Goal: Task Accomplishment & Management: Manage account settings

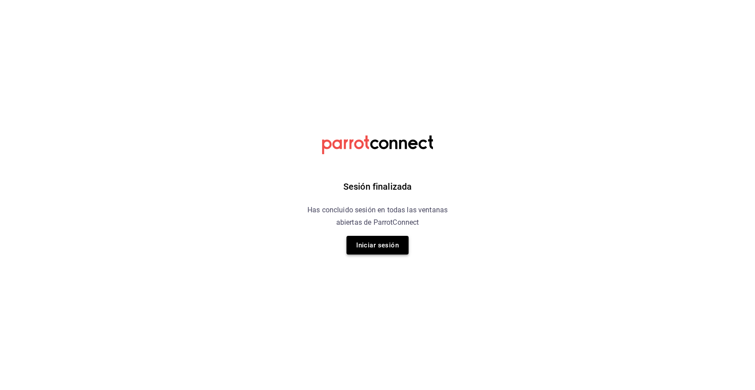
click at [396, 244] on button "Iniciar sesión" at bounding box center [378, 245] width 62 height 19
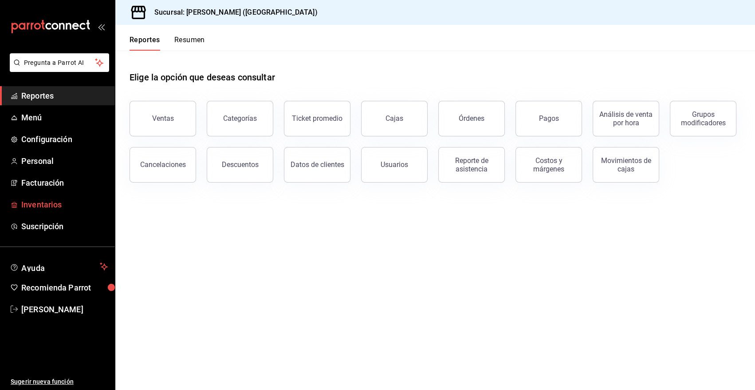
click at [47, 204] on span "Inventarios" at bounding box center [64, 204] width 87 height 12
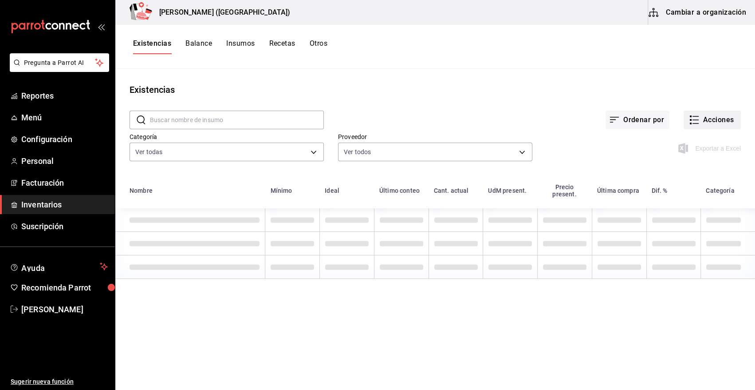
click at [726, 119] on button "Acciones" at bounding box center [712, 120] width 57 height 19
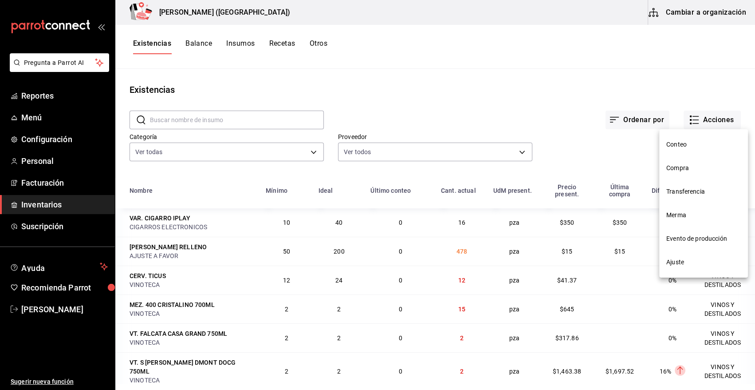
click at [681, 217] on span "Merma" at bounding box center [704, 214] width 75 height 9
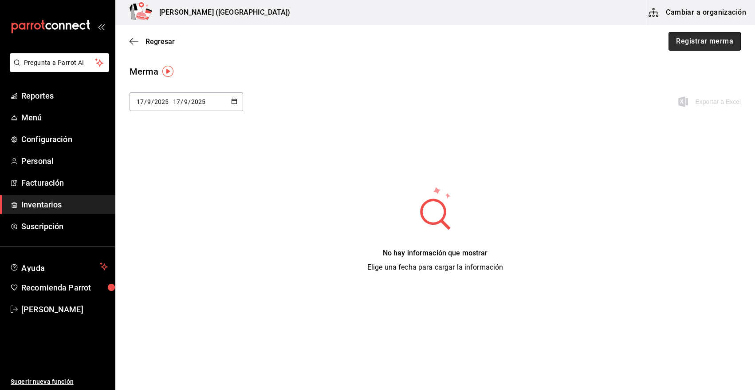
click at [688, 40] on button "Registrar merma" at bounding box center [705, 41] width 72 height 19
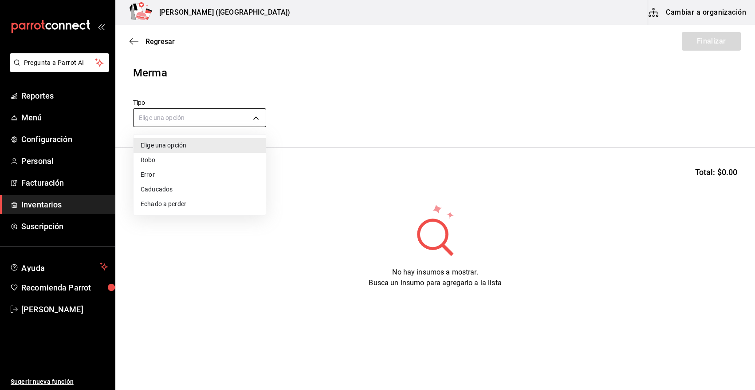
click at [194, 122] on body "Pregunta a Parrot AI Reportes Menú Configuración Personal Facturación Inventari…" at bounding box center [377, 170] width 755 height 340
click at [168, 175] on li "Error" at bounding box center [200, 174] width 132 height 15
type input "ERROR"
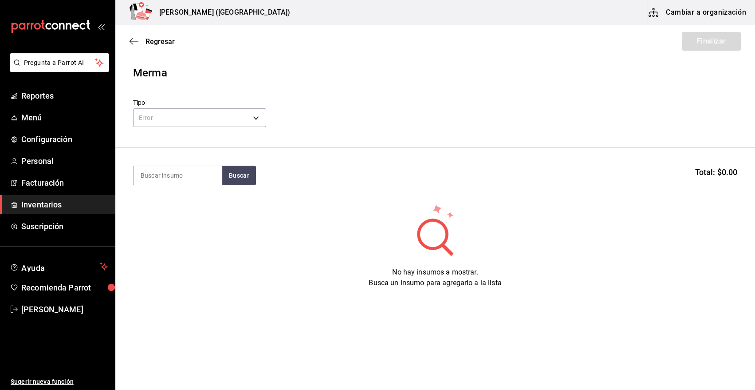
click at [169, 177] on input at bounding box center [178, 175] width 89 height 19
type input "cabeza"
click at [231, 174] on button "Buscar" at bounding box center [239, 176] width 34 height 20
click at [199, 212] on div "C. CABEZA DE LOMO TROMPO" at bounding box center [178, 206] width 75 height 21
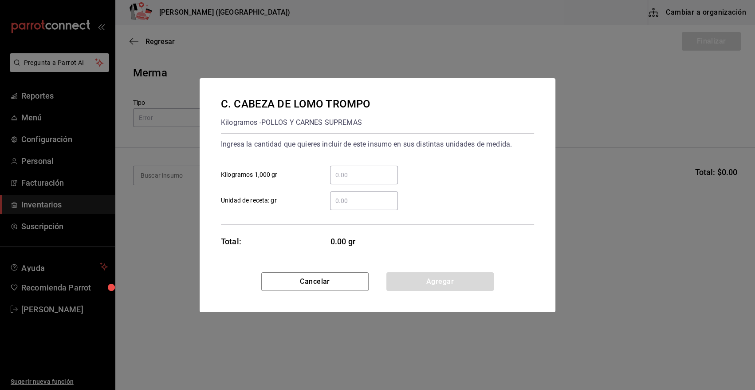
click at [366, 175] on input "​ Kilogramos 1,000 gr" at bounding box center [364, 175] width 68 height 11
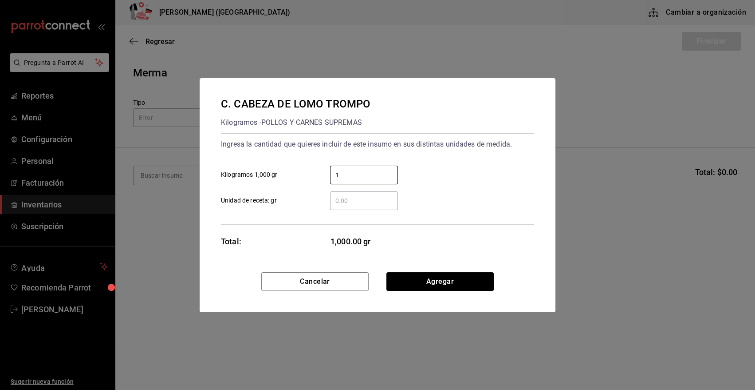
type input "1"
click at [434, 174] on div "1 ​ Kilogramos 1,000 gr" at bounding box center [374, 171] width 320 height 26
click at [424, 290] on button "Agregar" at bounding box center [440, 281] width 107 height 19
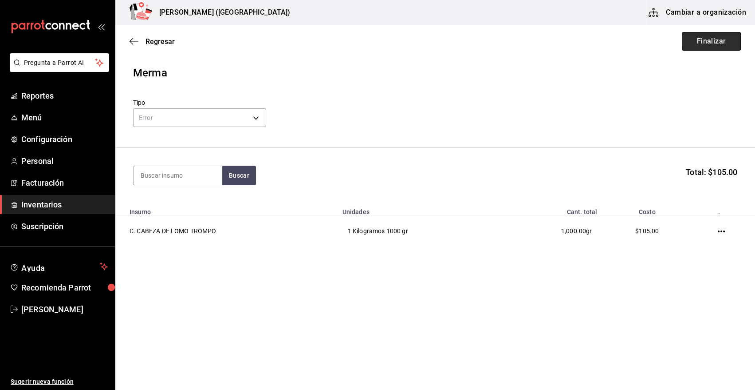
click at [711, 36] on button "Finalizar" at bounding box center [711, 41] width 59 height 19
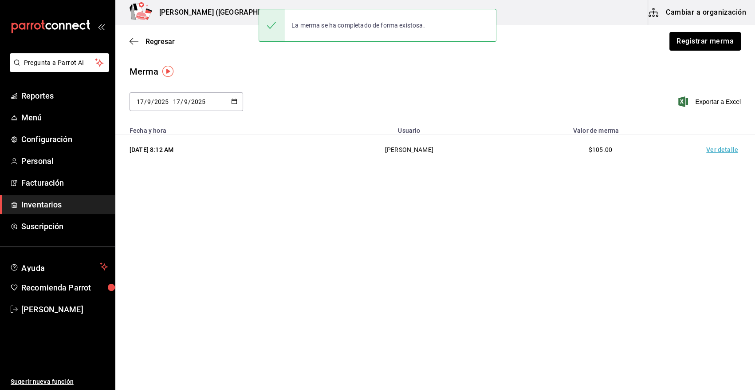
click at [716, 150] on td "Ver detalle" at bounding box center [724, 149] width 62 height 31
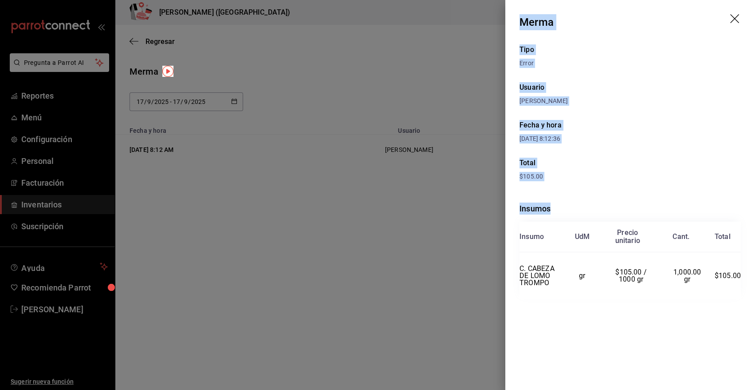
drag, startPoint x: 522, startPoint y: 23, endPoint x: 745, endPoint y: 262, distance: 326.9
click at [745, 262] on div "Merma Tipo Error Usuario [PERSON_NAME] Fecha y hora [DATE] 8:12:36 Total $105.0…" at bounding box center [631, 195] width 250 height 390
click at [736, 17] on icon "drag" at bounding box center [736, 19] width 11 height 11
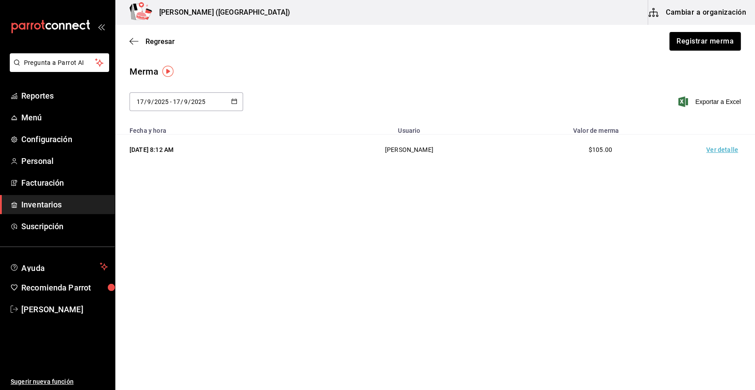
click at [44, 200] on span "Inventarios" at bounding box center [64, 204] width 87 height 12
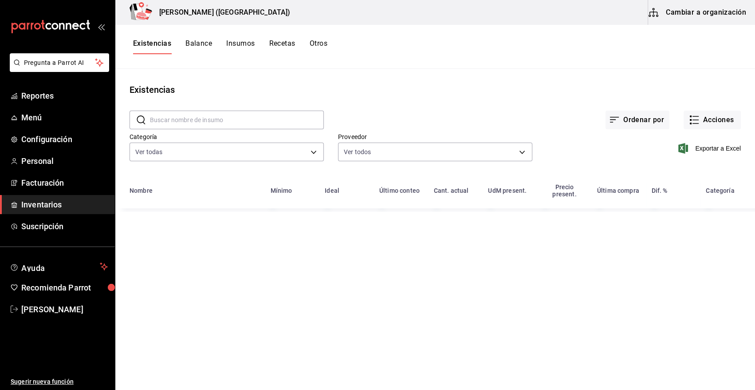
click at [154, 121] on input "text" at bounding box center [237, 120] width 174 height 18
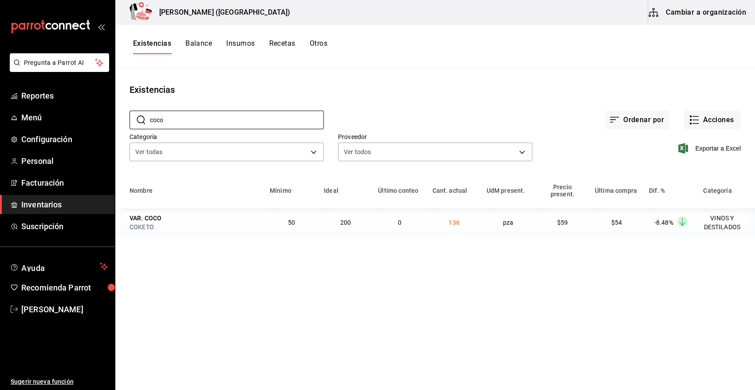
type input "coco"
click at [236, 299] on main "Existencias ​ coco ​ Ordenar por Acciones Categoría Ver todas 08f8d543-33e6-448…" at bounding box center [435, 226] width 640 height 315
click at [294, 335] on main "Existencias ​ coco ​ Ordenar por Acciones Categoría Ver todas 08f8d543-33e6-448…" at bounding box center [435, 226] width 640 height 315
click at [426, 317] on main "Existencias ​ coco ​ Ordenar por Acciones Categoría Ver todas 08f8d543-33e6-448…" at bounding box center [435, 226] width 640 height 315
click at [385, 345] on main "Existencias ​ coco ​ Ordenar por Acciones Categoría Ver todas 08f8d543-33e6-448…" at bounding box center [435, 226] width 640 height 315
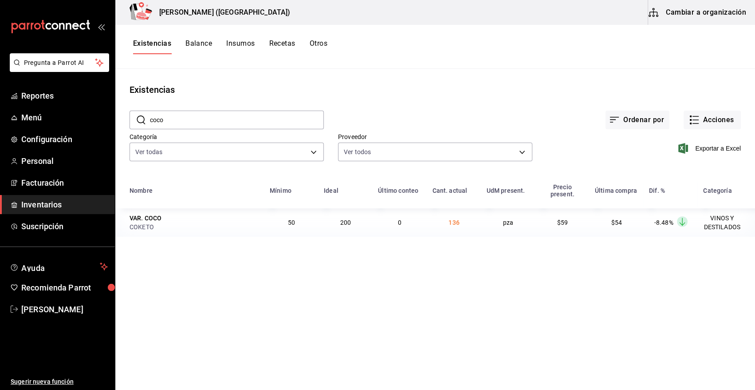
click at [577, 335] on main "Existencias ​ coco ​ Ordenar por Acciones Categoría Ver todas 08f8d543-33e6-448…" at bounding box center [435, 226] width 640 height 315
click at [700, 120] on button "Acciones" at bounding box center [712, 120] width 57 height 19
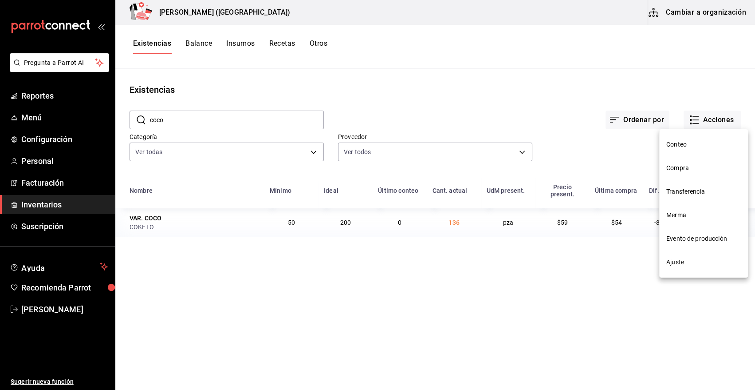
click at [693, 219] on span "Merma" at bounding box center [704, 214] width 75 height 9
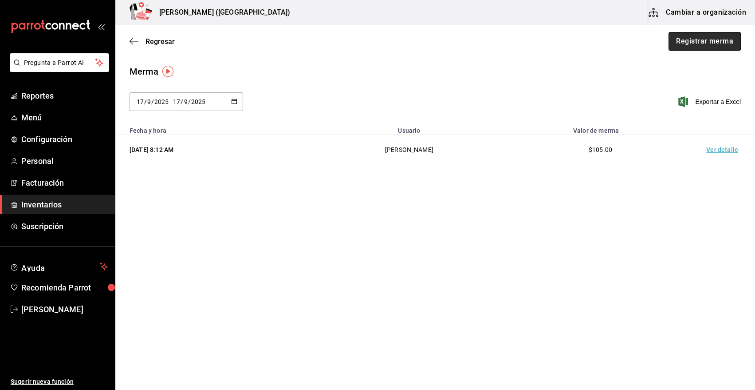
click at [732, 36] on button "Registrar merma" at bounding box center [705, 41] width 72 height 19
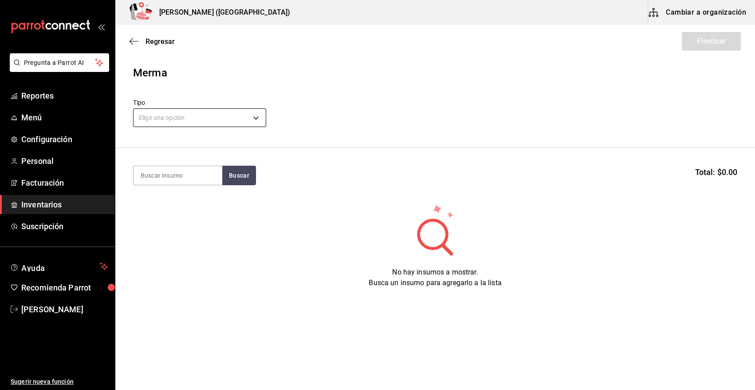
click at [193, 118] on body "Pregunta a Parrot AI Reportes Menú Configuración Personal Facturación Inventari…" at bounding box center [377, 170] width 755 height 340
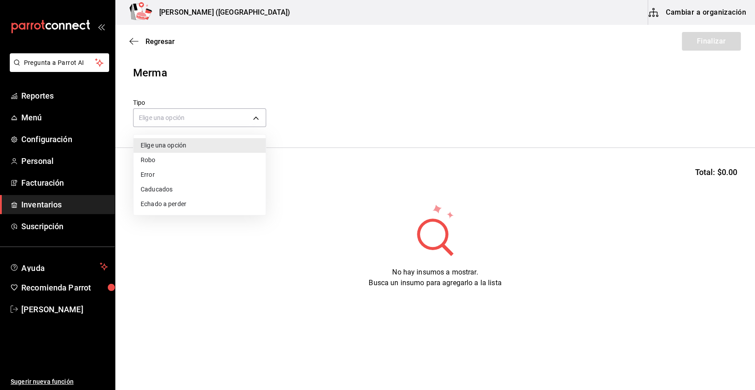
click at [155, 173] on li "Error" at bounding box center [200, 174] width 132 height 15
type input "ERROR"
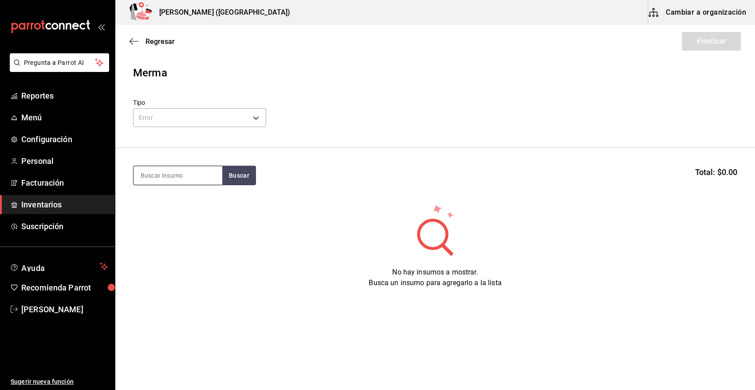
click at [185, 178] on input at bounding box center [178, 175] width 89 height 19
type input "sance"
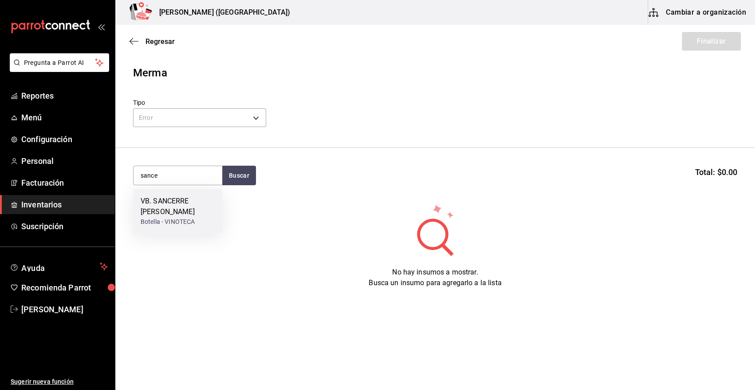
click at [186, 196] on div "VB. SANCERRE [PERSON_NAME]" at bounding box center [178, 206] width 75 height 21
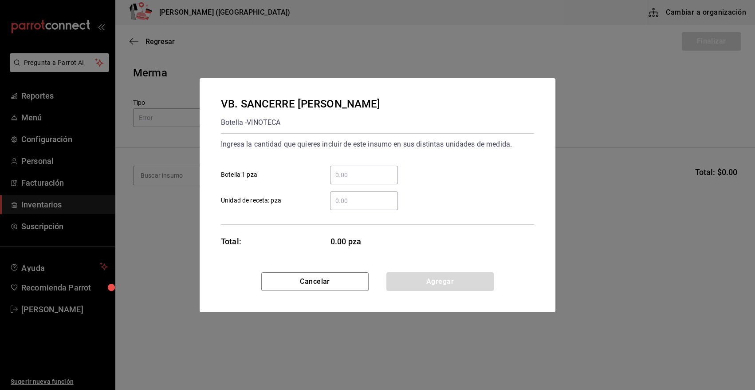
click at [363, 178] on input "​ Botella 1 pza" at bounding box center [364, 175] width 68 height 11
type input "1"
click at [447, 283] on button "Agregar" at bounding box center [440, 281] width 107 height 19
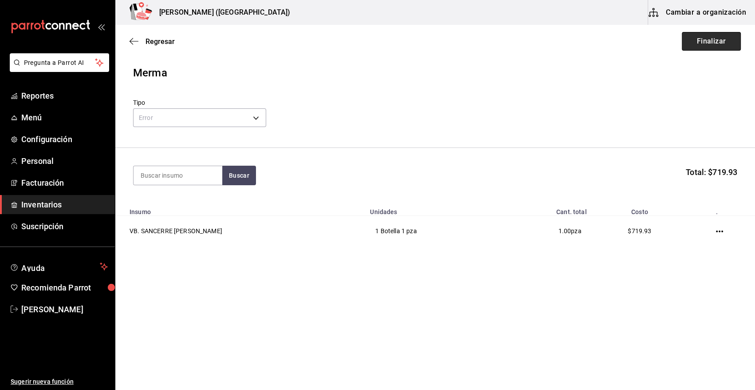
click at [718, 40] on button "Finalizar" at bounding box center [711, 41] width 59 height 19
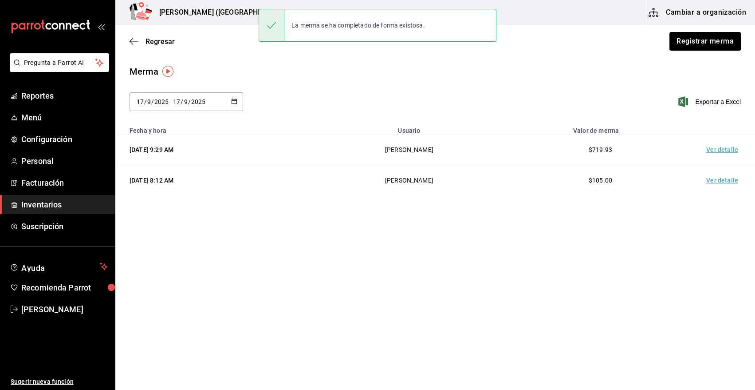
click at [717, 149] on td "Ver detalle" at bounding box center [724, 149] width 62 height 31
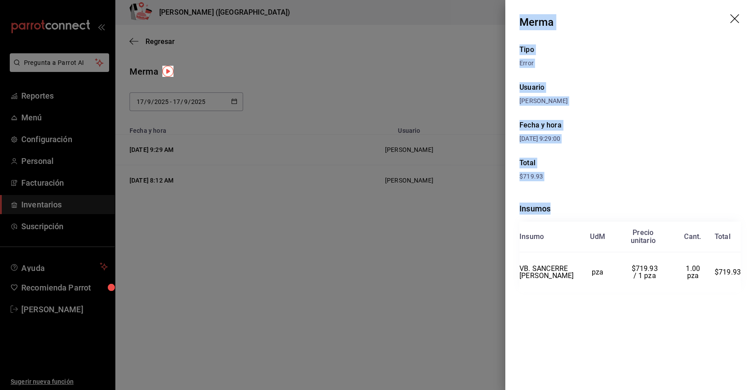
drag, startPoint x: 521, startPoint y: 20, endPoint x: 747, endPoint y: 296, distance: 356.0
click at [744, 301] on div "Merma Tipo Error Usuario [PERSON_NAME] Fecha y hora [DATE] 9:29:00 Total $719.9…" at bounding box center [631, 195] width 250 height 390
copy div "Merma Tipo Error Usuario [PERSON_NAME] Fecha y hora [DATE] 9:29:00 Total $719.9…"
click at [738, 18] on icon "drag" at bounding box center [736, 19] width 11 height 11
